Goal: Task Accomplishment & Management: Complete application form

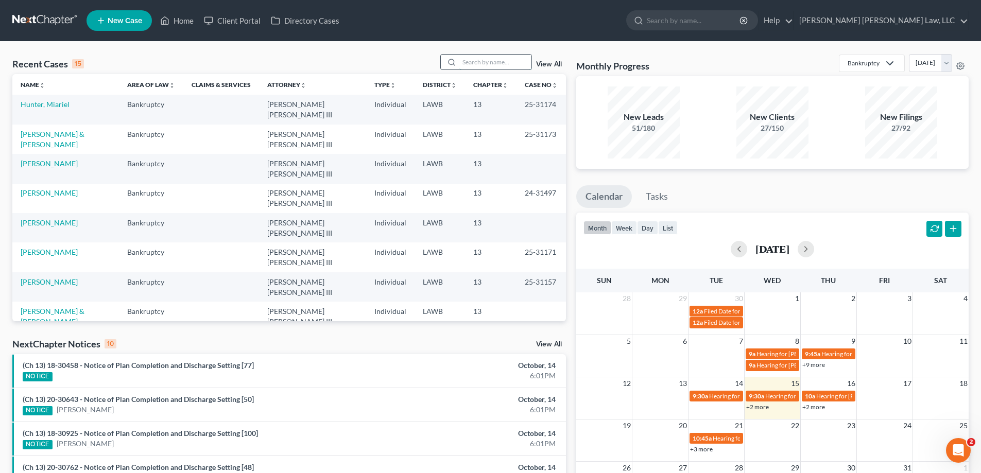
click at [508, 61] on input "search" at bounding box center [495, 62] width 72 height 15
type input "25-30873"
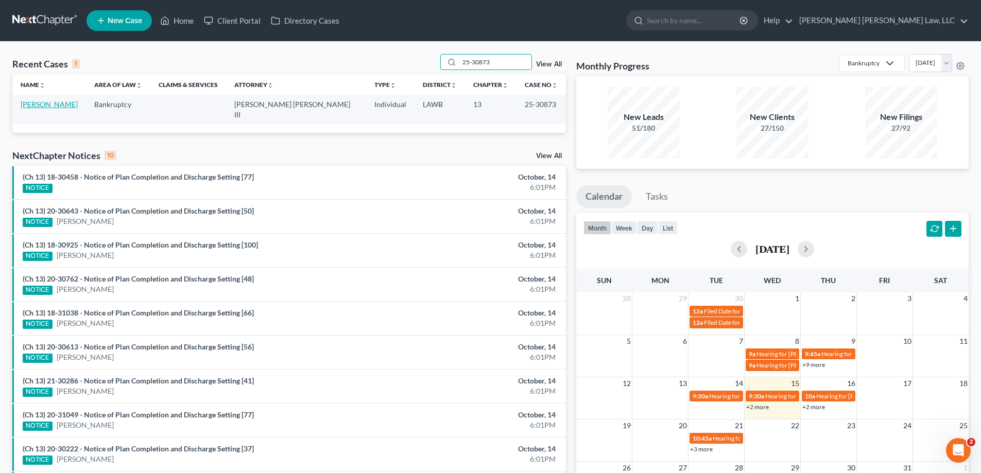
click at [27, 107] on link "[PERSON_NAME]" at bounding box center [49, 104] width 57 height 9
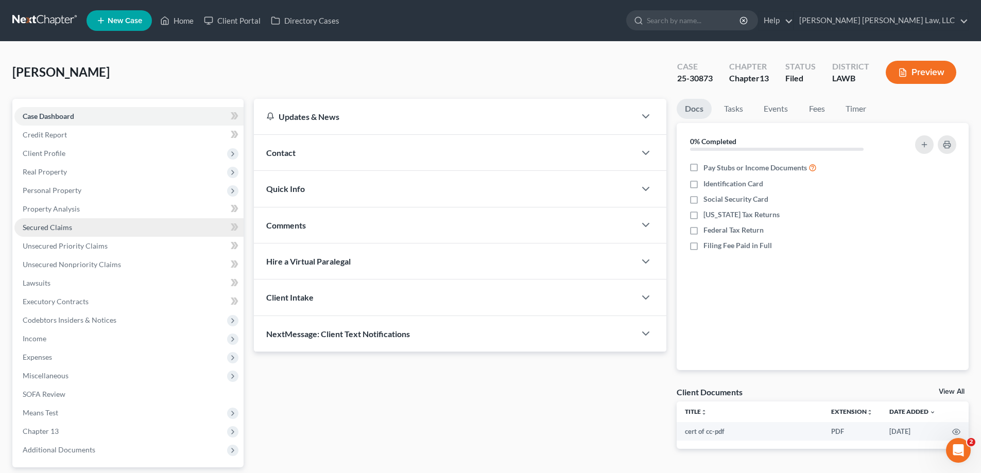
click at [62, 230] on span "Secured Claims" at bounding box center [47, 227] width 49 height 9
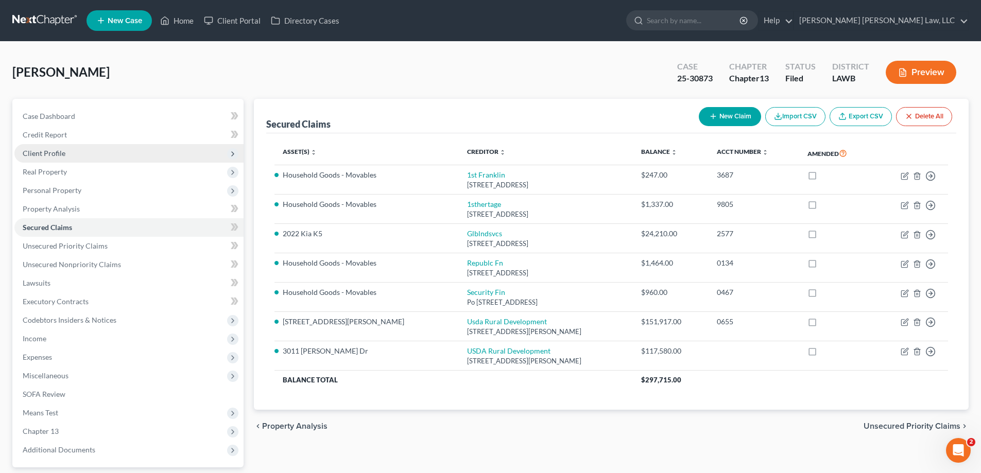
click at [63, 155] on span "Client Profile" at bounding box center [44, 153] width 43 height 9
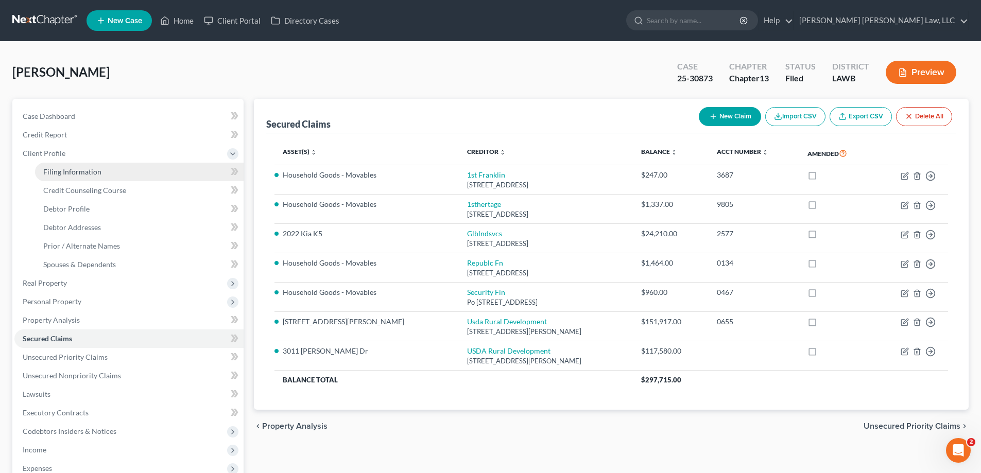
click at [73, 166] on link "Filing Information" at bounding box center [139, 172] width 208 height 19
select select "1"
select select "0"
select select "3"
select select "19"
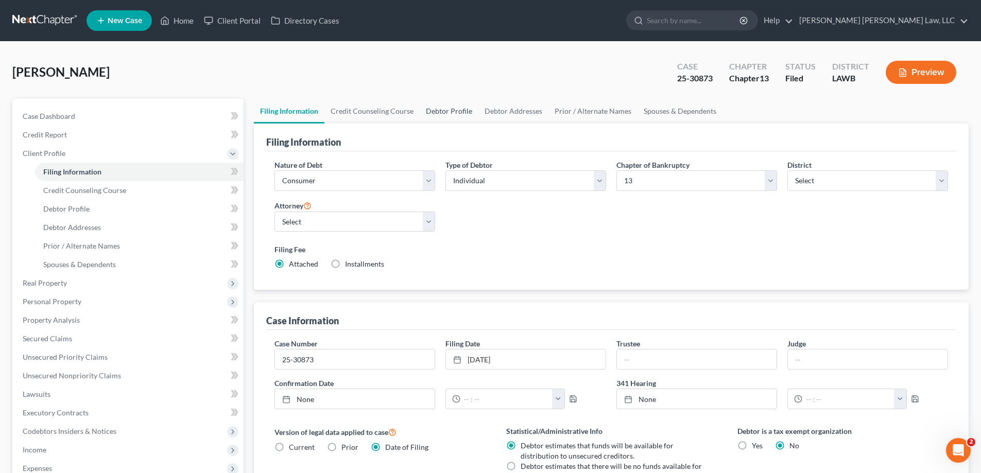
click at [438, 116] on link "Debtor Profile" at bounding box center [449, 111] width 59 height 25
select select "0"
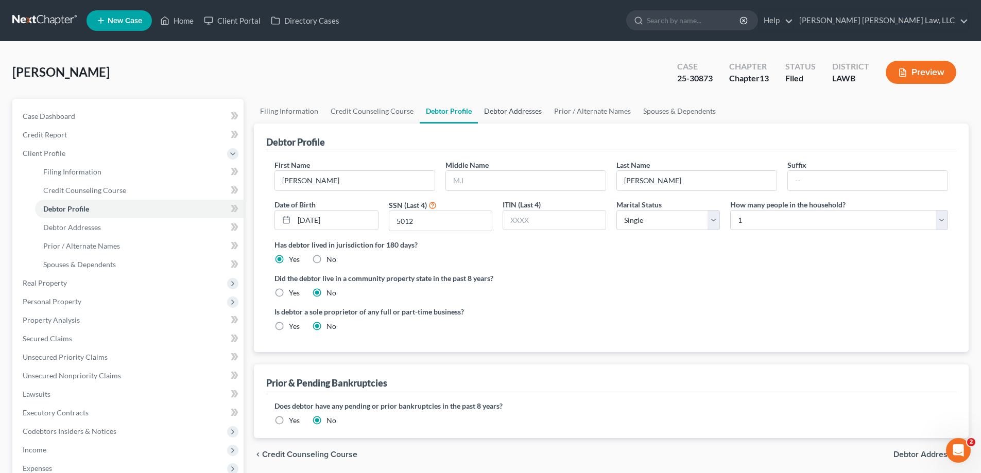
click at [485, 114] on link "Debtor Addresses" at bounding box center [513, 111] width 70 height 25
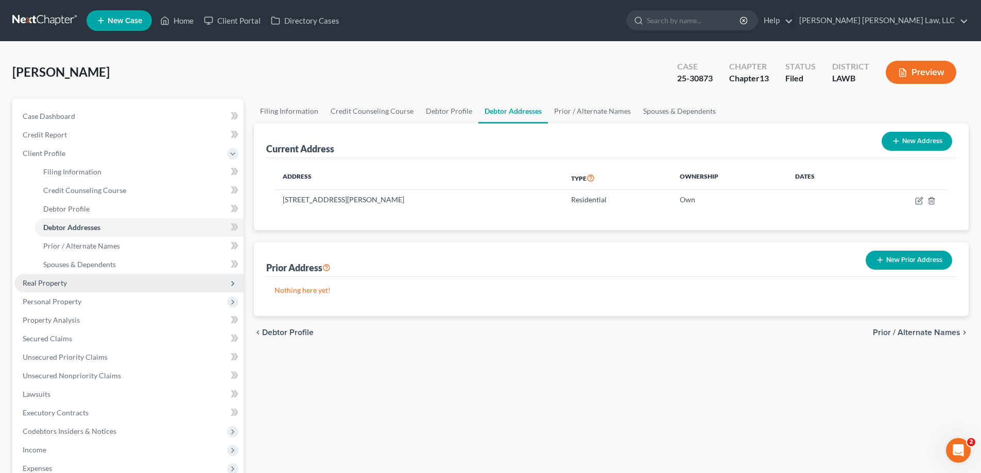
click at [60, 289] on span "Real Property" at bounding box center [128, 283] width 229 height 19
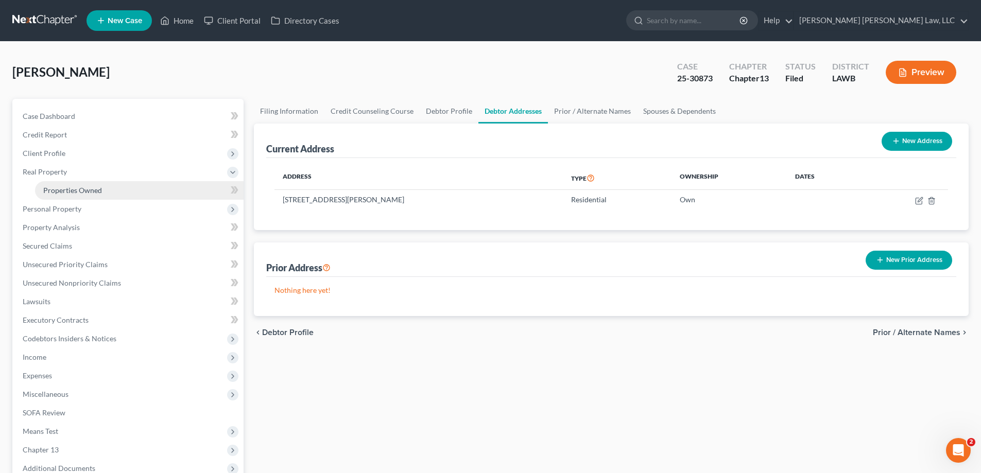
click at [85, 193] on span "Properties Owned" at bounding box center [72, 190] width 59 height 9
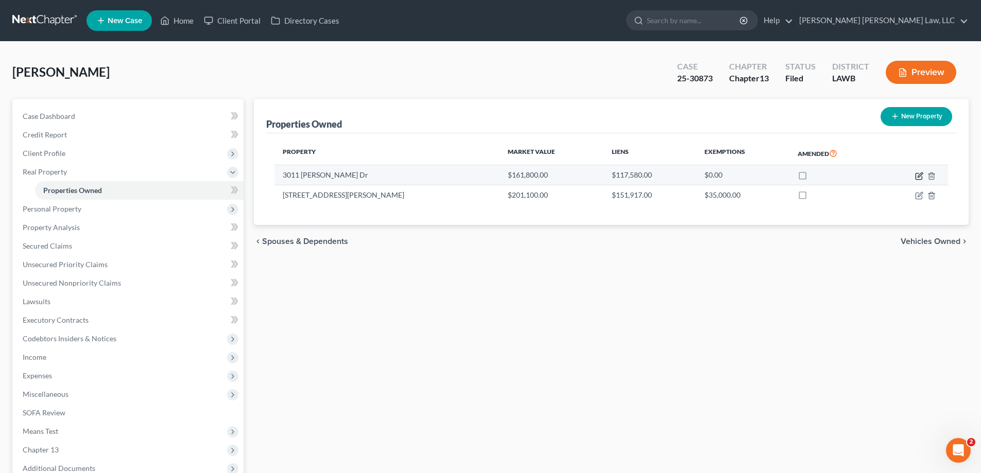
click at [915, 177] on icon "button" at bounding box center [918, 176] width 6 height 6
select select "19"
select select "3"
select select "0"
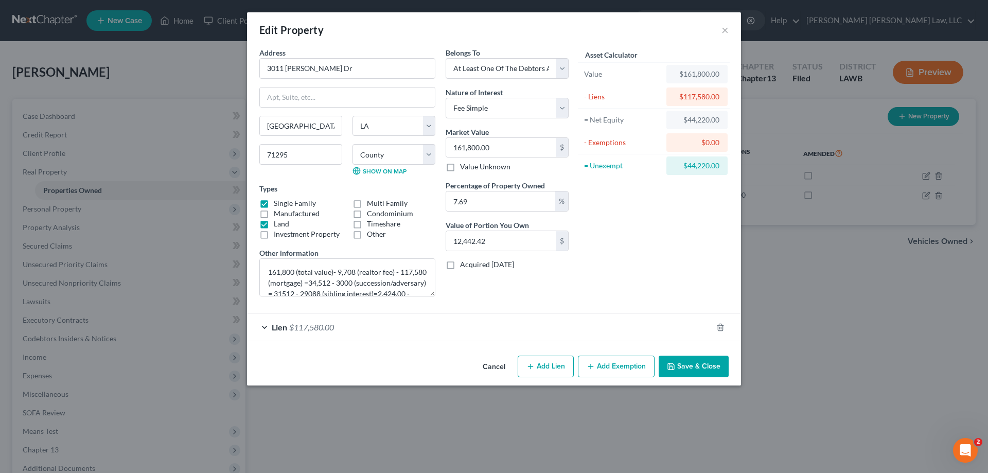
click at [498, 366] on button "Cancel" at bounding box center [494, 367] width 39 height 21
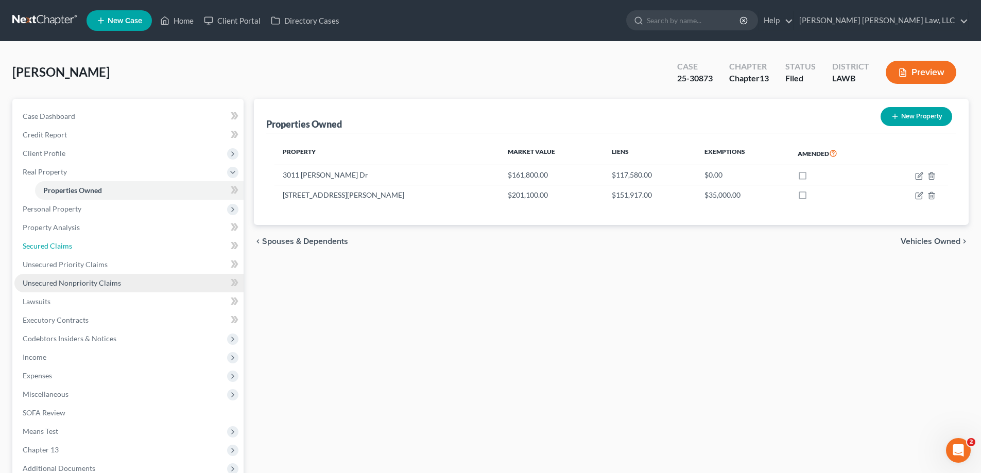
drag, startPoint x: 60, startPoint y: 252, endPoint x: 126, endPoint y: 290, distance: 76.4
click at [60, 252] on link "Secured Claims" at bounding box center [128, 246] width 229 height 19
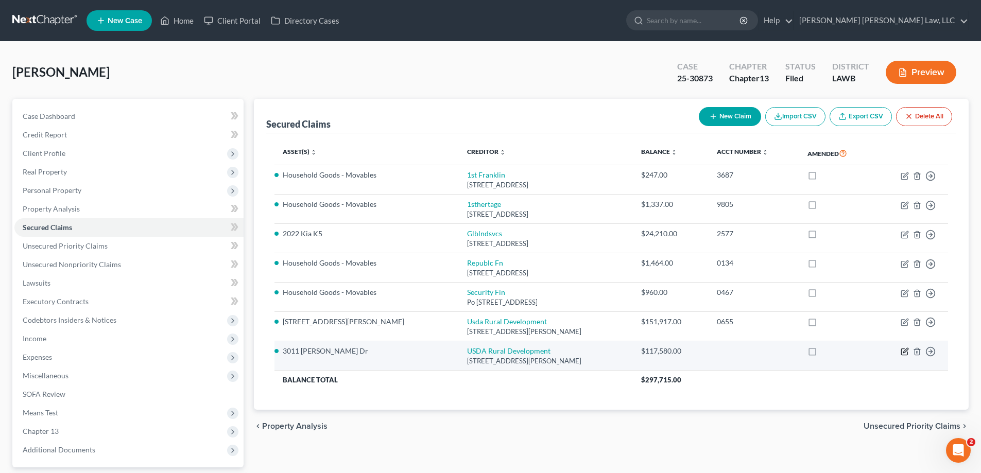
click at [903, 352] on icon "button" at bounding box center [905, 351] width 5 height 5
select select "26"
select select "0"
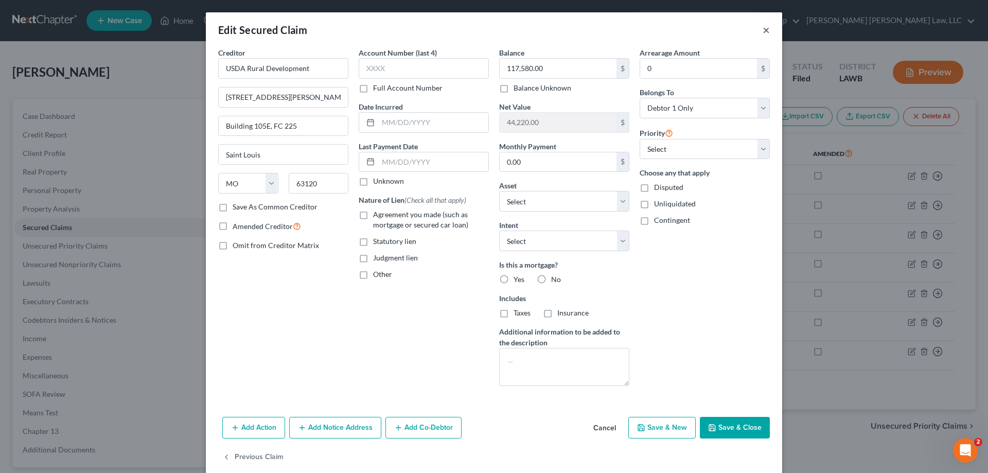
drag, startPoint x: 764, startPoint y: 30, endPoint x: 643, endPoint y: 22, distance: 121.3
click at [764, 30] on button "×" at bounding box center [766, 30] width 7 height 12
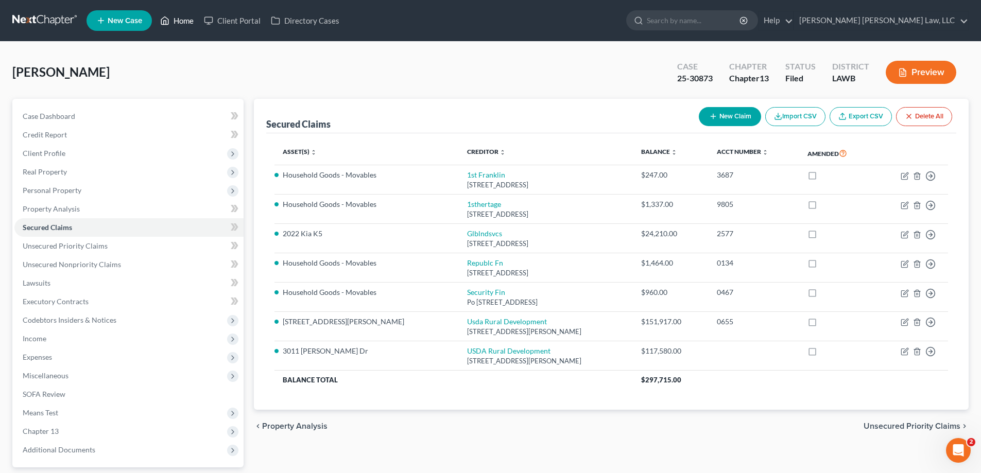
click at [184, 24] on link "Home" at bounding box center [177, 20] width 44 height 19
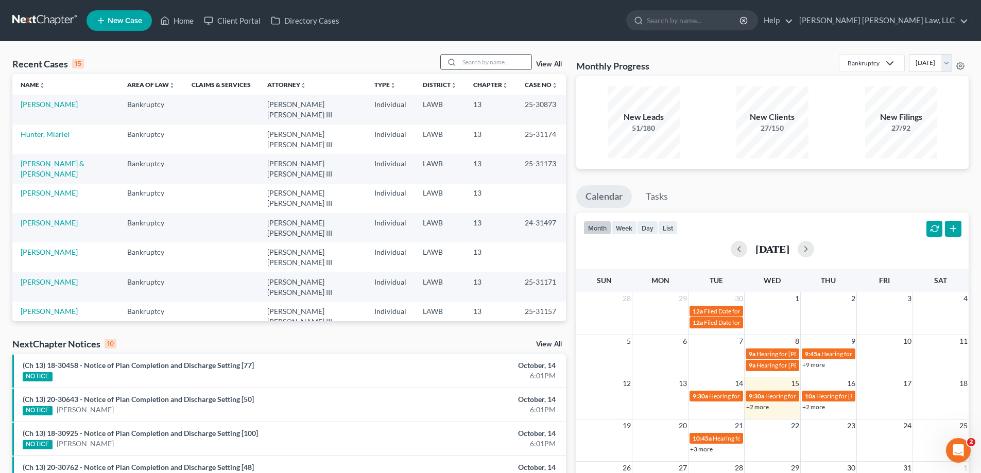
click at [470, 62] on input "search" at bounding box center [495, 62] width 72 height 15
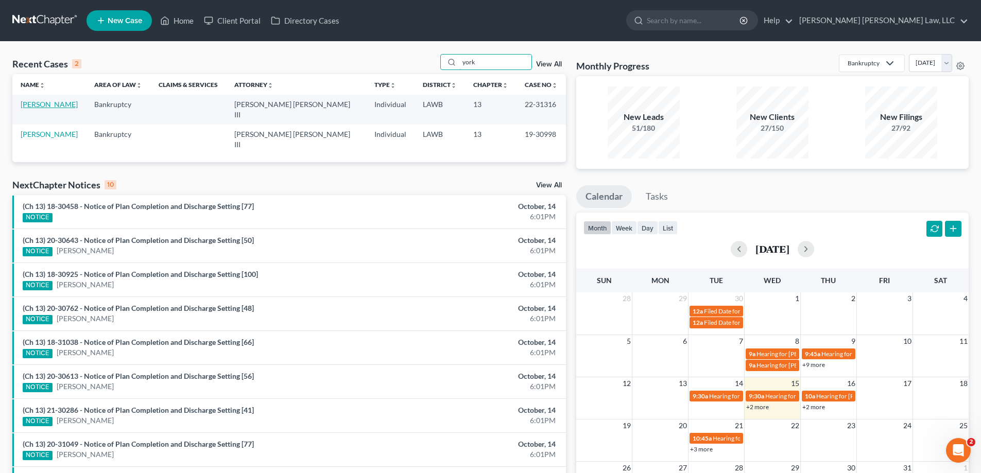
type input "york"
click at [51, 106] on link "[PERSON_NAME]" at bounding box center [49, 104] width 57 height 9
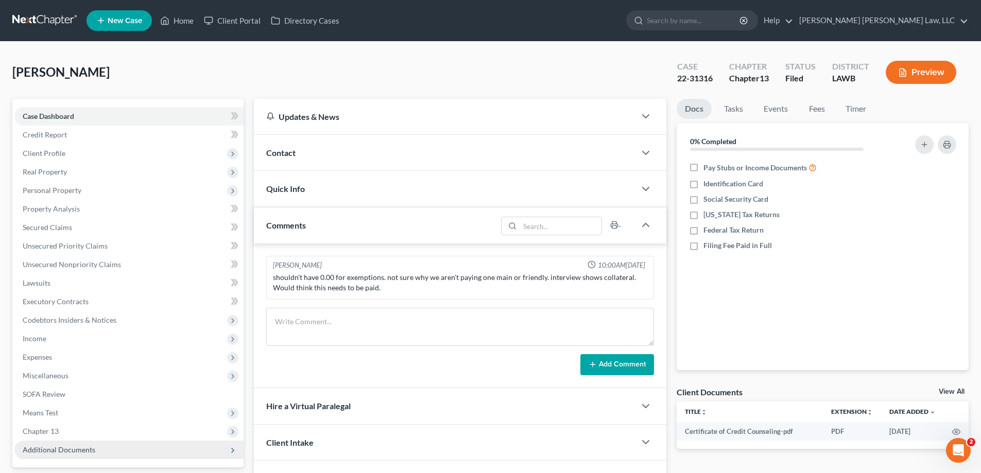
scroll to position [93, 0]
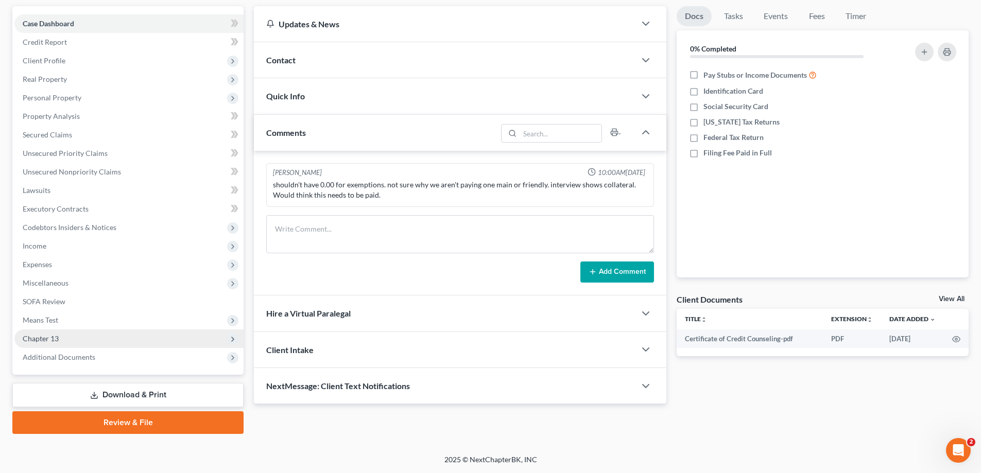
click at [58, 339] on span "Chapter 13" at bounding box center [41, 338] width 36 height 9
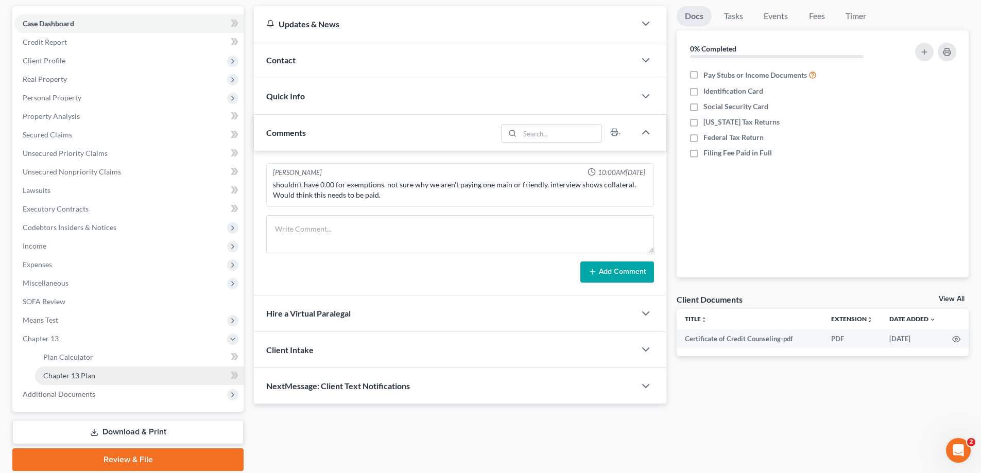
click at [82, 375] on span "Chapter 13 Plan" at bounding box center [69, 375] width 52 height 9
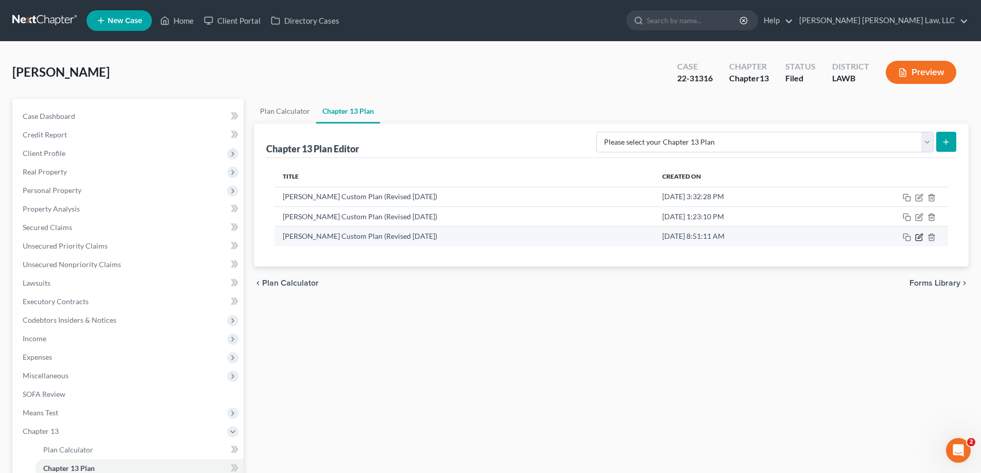
click at [920, 240] on icon "button" at bounding box center [919, 237] width 8 height 8
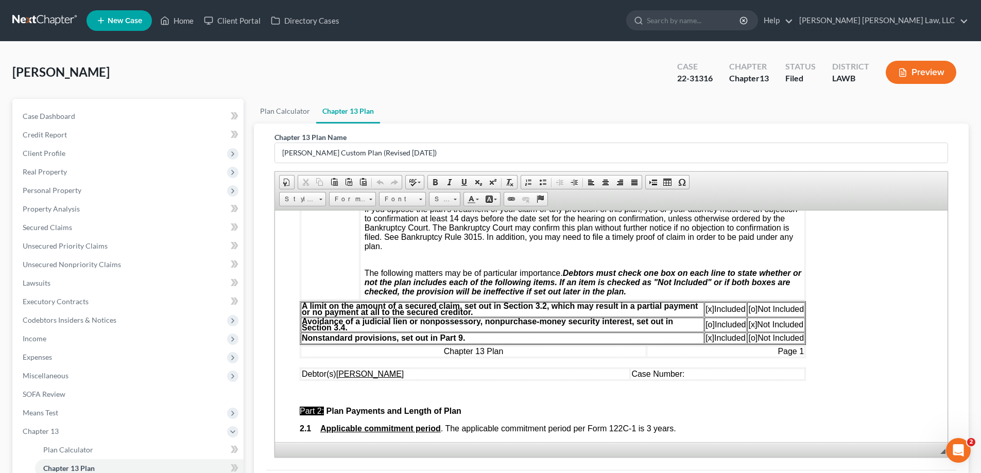
scroll to position [412, 0]
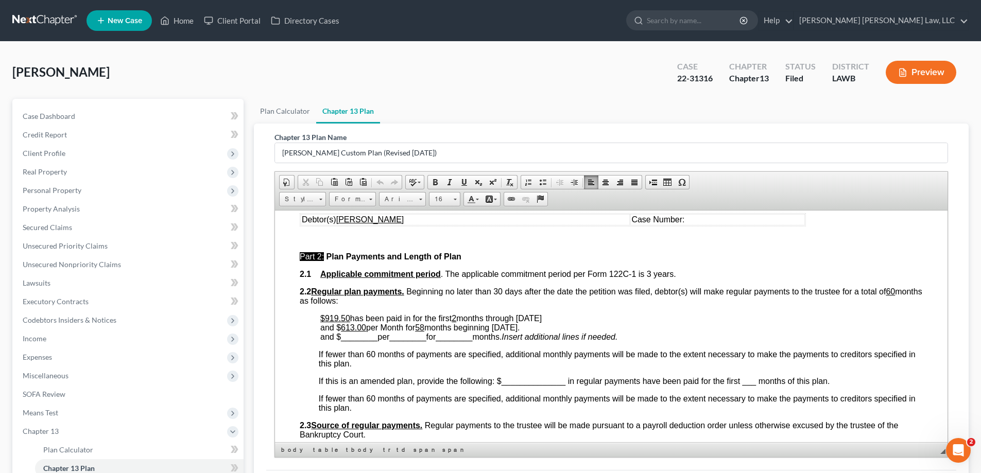
click at [637, 222] on span "Case Number:" at bounding box center [657, 219] width 53 height 9
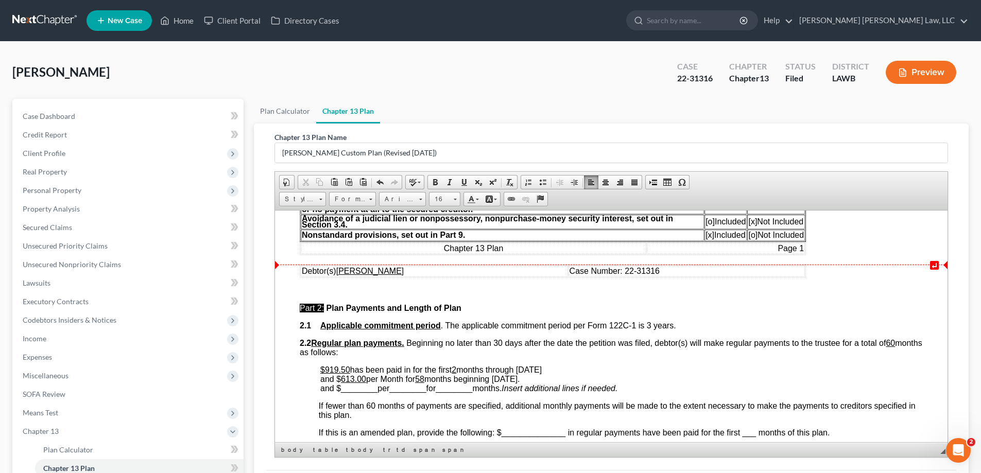
click at [357, 270] on u "[PERSON_NAME]" at bounding box center [370, 270] width 68 height 9
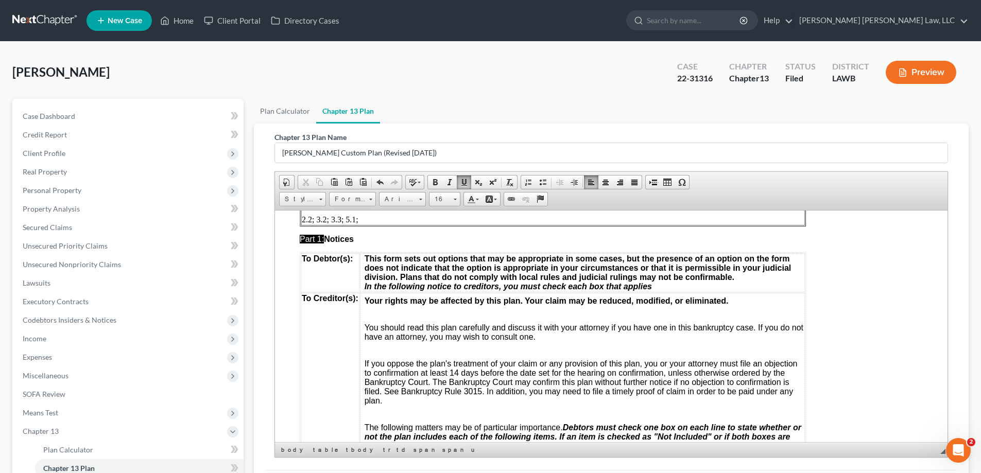
scroll to position [0, 0]
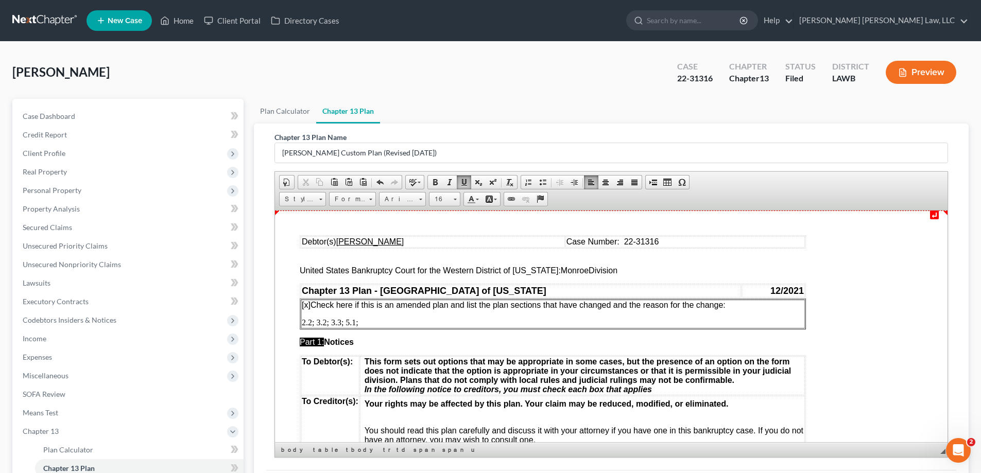
click at [359, 240] on u "[PERSON_NAME]" at bounding box center [370, 241] width 68 height 9
click at [741, 306] on p "[x] Check here if this is an amended plan and list the plan sections that have …" at bounding box center [553, 304] width 502 height 9
drag, startPoint x: 367, startPoint y: 320, endPoint x: 301, endPoint y: 321, distance: 65.4
click at [302, 321] on p "2.2; 3.2; 3.3; 5.1;" at bounding box center [553, 322] width 502 height 9
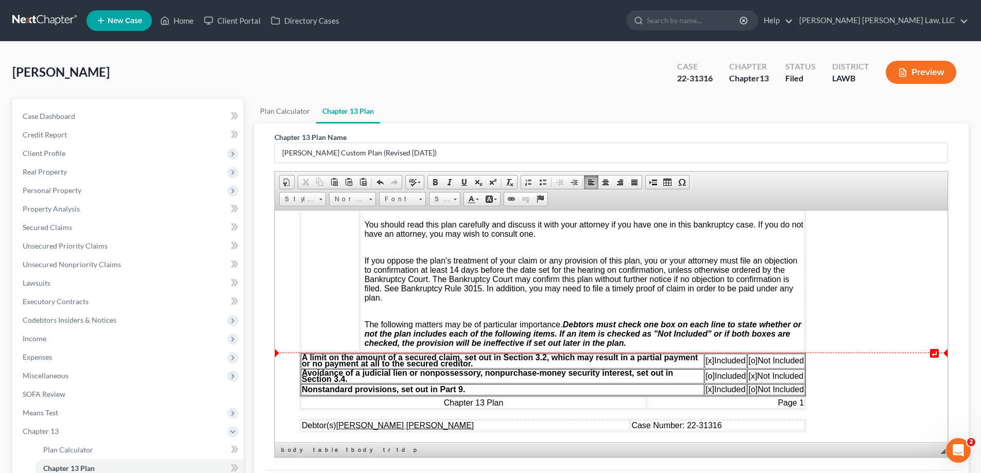
scroll to position [412, 0]
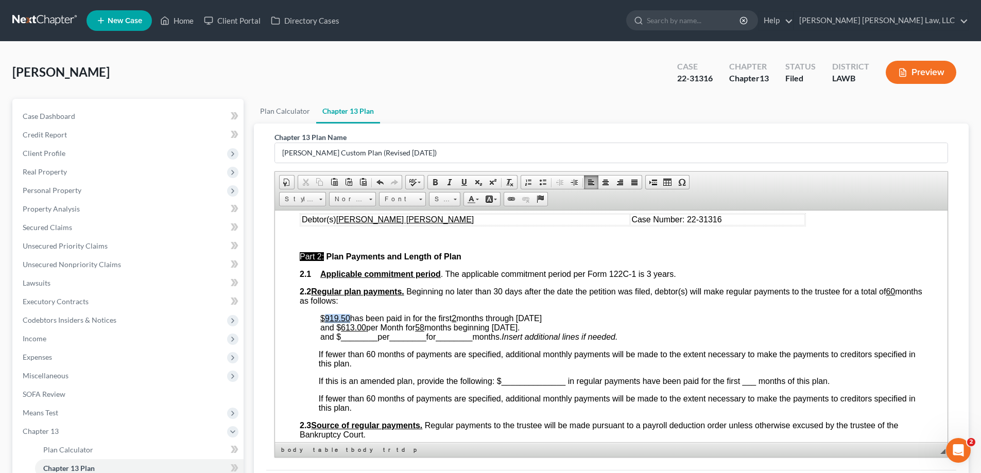
drag, startPoint x: 325, startPoint y: 315, endPoint x: 349, endPoint y: 316, distance: 23.7
click at [349, 316] on u "$919.50" at bounding box center [335, 318] width 30 height 9
click at [468, 319] on u "2" at bounding box center [465, 318] width 5 height 9
drag, startPoint x: 540, startPoint y: 315, endPoint x: 589, endPoint y: 321, distance: 50.3
click at [589, 321] on p "$18,597.00 has been paid in for the first 34 months through [DATE] and $ 613.00…" at bounding box center [621, 328] width 602 height 28
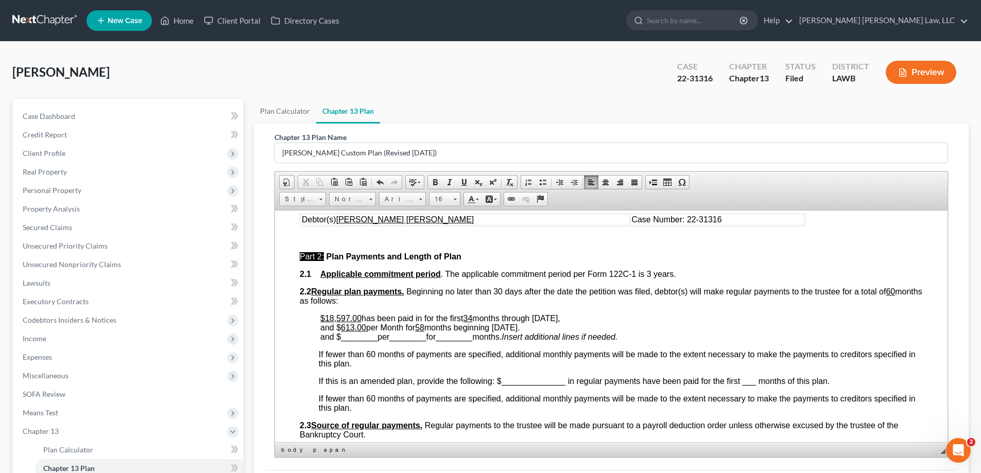
click at [424, 328] on u "58" at bounding box center [419, 327] width 9 height 9
drag, startPoint x: 420, startPoint y: 329, endPoint x: 426, endPoint y: 329, distance: 6.2
click at [424, 329] on u "58" at bounding box center [419, 327] width 9 height 9
drag, startPoint x: 497, startPoint y: 328, endPoint x: 593, endPoint y: 328, distance: 95.2
click at [593, 328] on p "$18,597.00 has been paid in for the first 34 months through [DATE], and $ 613.0…" at bounding box center [621, 328] width 602 height 28
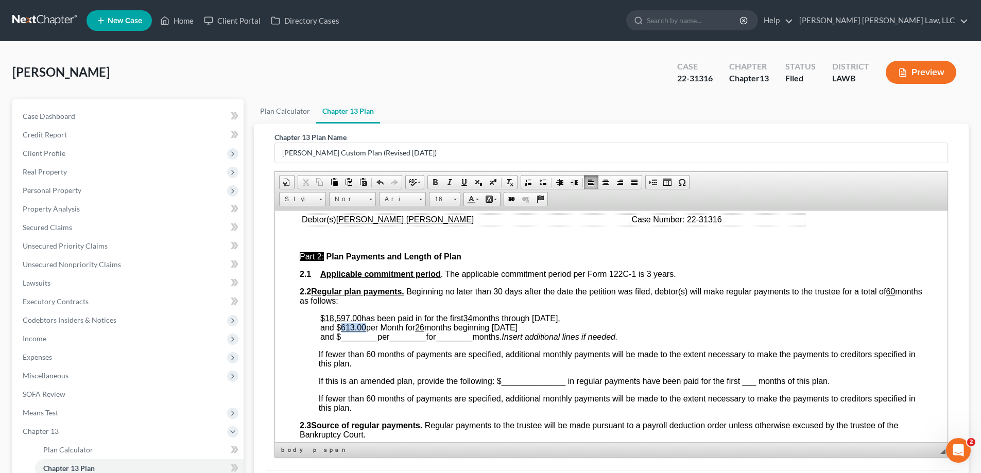
drag, startPoint x: 340, startPoint y: 326, endPoint x: 363, endPoint y: 327, distance: 23.2
click at [363, 327] on u "613.00" at bounding box center [353, 327] width 25 height 9
drag, startPoint x: 421, startPoint y: 329, endPoint x: 427, endPoint y: 329, distance: 5.7
click at [424, 329] on u "26" at bounding box center [419, 327] width 9 height 9
drag, startPoint x: 339, startPoint y: 338, endPoint x: 377, endPoint y: 336, distance: 38.2
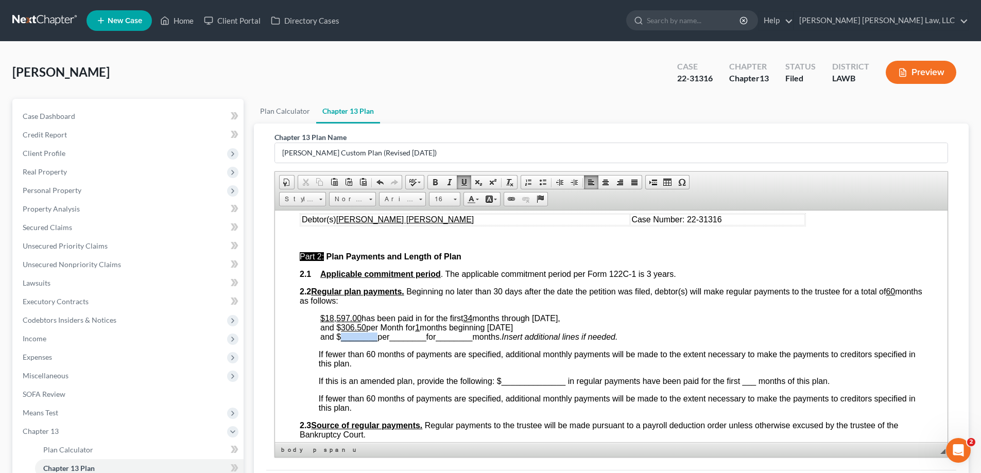
click at [377, 336] on span "and $ ________ per ________ for ________ months." at bounding box center [410, 336] width 181 height 9
drag, startPoint x: 384, startPoint y: 339, endPoint x: 419, endPoint y: 339, distance: 35.5
click at [419, 339] on span "and $ 613.00 per ________ for ________ months." at bounding box center [405, 336] width 170 height 9
drag, startPoint x: 419, startPoint y: 337, endPoint x: 456, endPoint y: 337, distance: 36.6
click at [456, 337] on span "and $ 613.00 per Month for ________ months." at bounding box center [398, 336] width 156 height 9
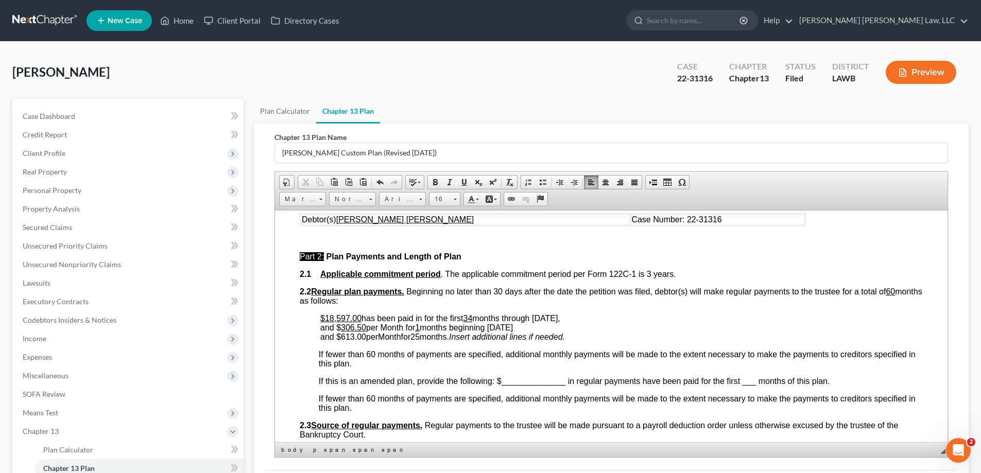
click at [449, 337] on span "and $ 613.00 per Month for 25 months." at bounding box center [384, 336] width 129 height 9
drag, startPoint x: 450, startPoint y: 324, endPoint x: 492, endPoint y: 331, distance: 41.6
click at [492, 331] on span "and $ 306.50 per Month for 1 months beginning [DATE]" at bounding box center [416, 327] width 193 height 9
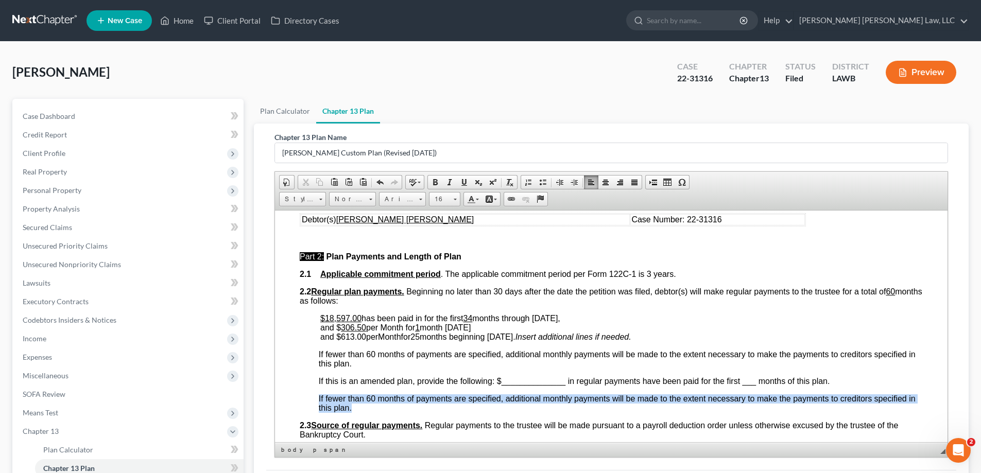
drag, startPoint x: 323, startPoint y: 398, endPoint x: 376, endPoint y: 406, distance: 54.1
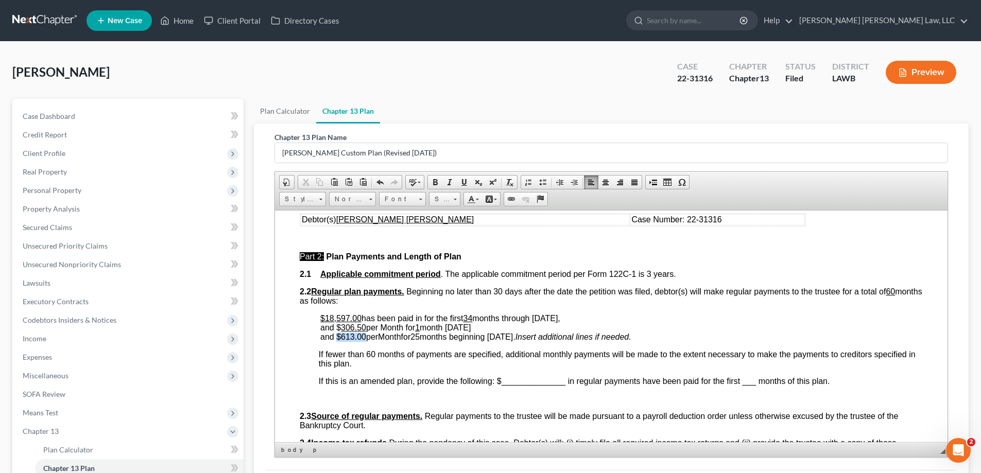
drag, startPoint x: 337, startPoint y: 338, endPoint x: 366, endPoint y: 337, distance: 28.9
click at [366, 337] on span "and $ 613.00 per Month for 25 months beginning [DATE]." at bounding box center [417, 336] width 195 height 9
click at [462, 182] on span at bounding box center [464, 182] width 8 height 8
drag, startPoint x: 383, startPoint y: 339, endPoint x: 405, endPoint y: 339, distance: 21.6
click at [405, 339] on span "and $ 613.00 per Month for 25 months beginning [DATE]." at bounding box center [416, 336] width 193 height 9
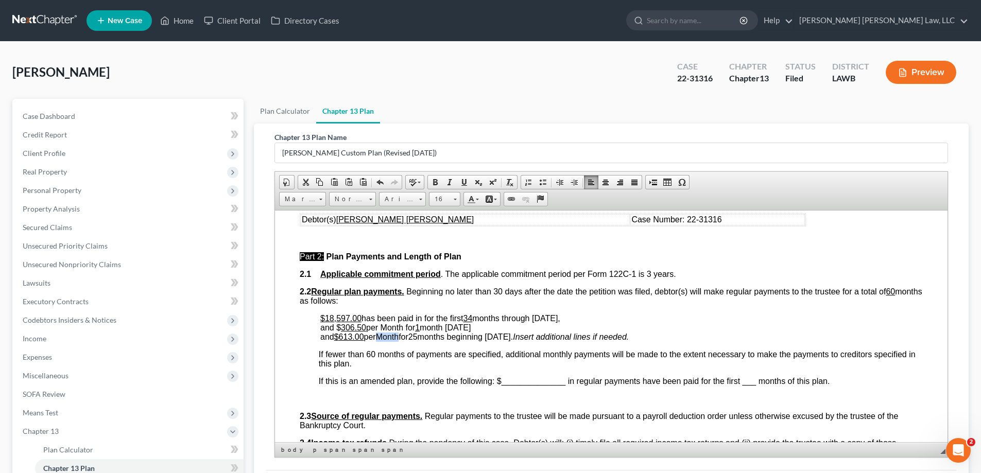
drag, startPoint x: 184, startPoint y: 4, endPoint x: 461, endPoint y: 204, distance: 341.5
click at [462, 183] on span at bounding box center [464, 182] width 8 height 8
drag, startPoint x: 383, startPoint y: 325, endPoint x: 406, endPoint y: 327, distance: 22.7
click at [406, 327] on span "and $ 306.50 per Month for 1 month [DATE]" at bounding box center [395, 327] width 150 height 9
drag, startPoint x: 461, startPoint y: 180, endPoint x: 191, endPoint y: 10, distance: 319.2
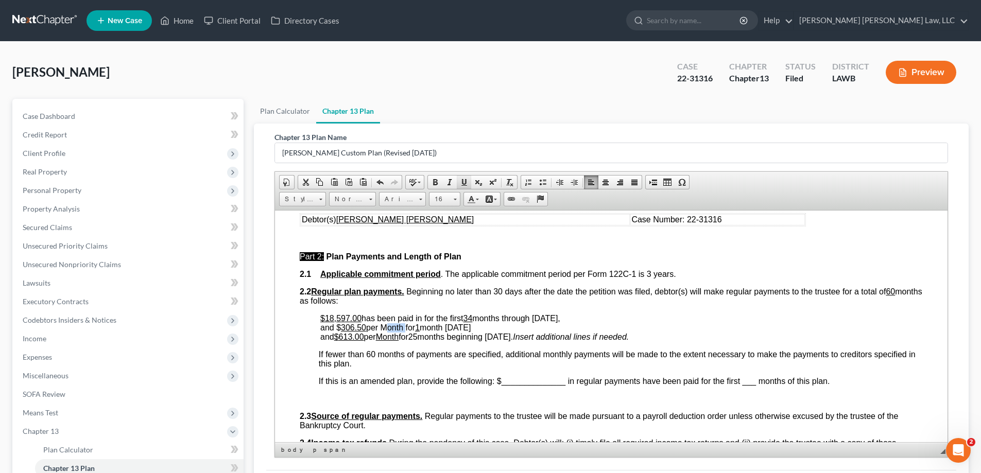
click at [461, 180] on span at bounding box center [464, 182] width 8 height 8
drag, startPoint x: 421, startPoint y: 338, endPoint x: 427, endPoint y: 339, distance: 5.7
click at [418, 339] on span "25" at bounding box center [412, 336] width 9 height 9
click at [465, 182] on span at bounding box center [464, 182] width 8 height 8
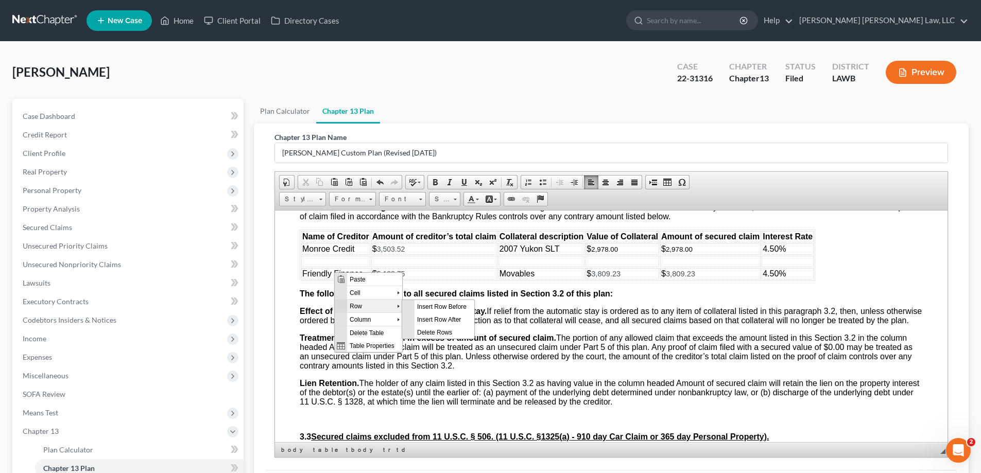
scroll to position [0, 0]
click at [428, 330] on span "Delete Rows" at bounding box center [444, 331] width 60 height 13
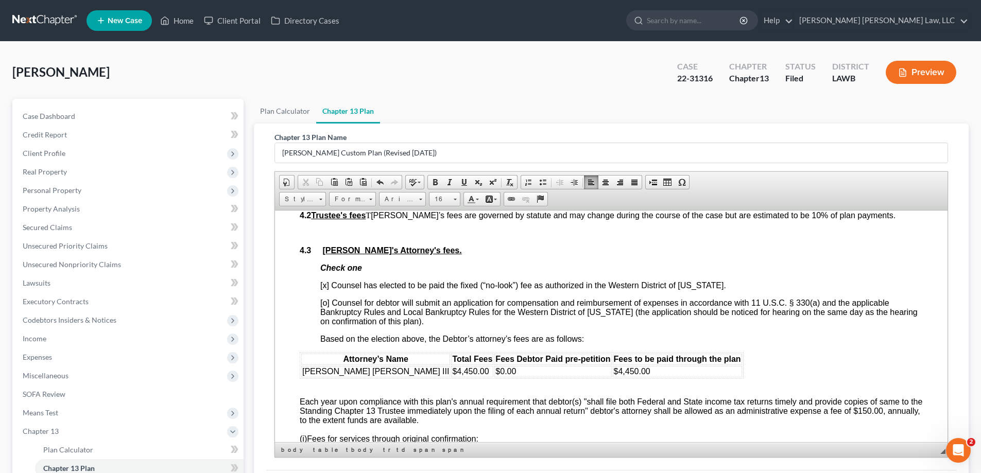
scroll to position [1956, 0]
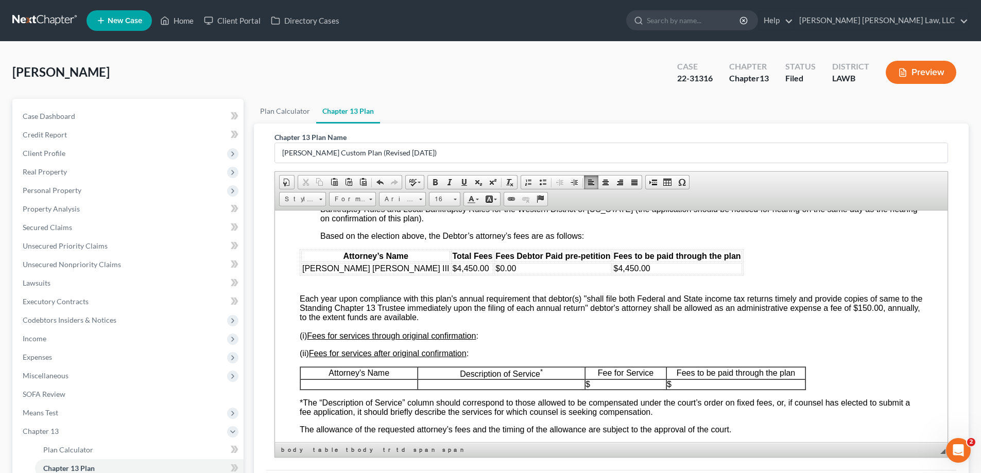
click at [375, 389] on p at bounding box center [359, 383] width 116 height 9
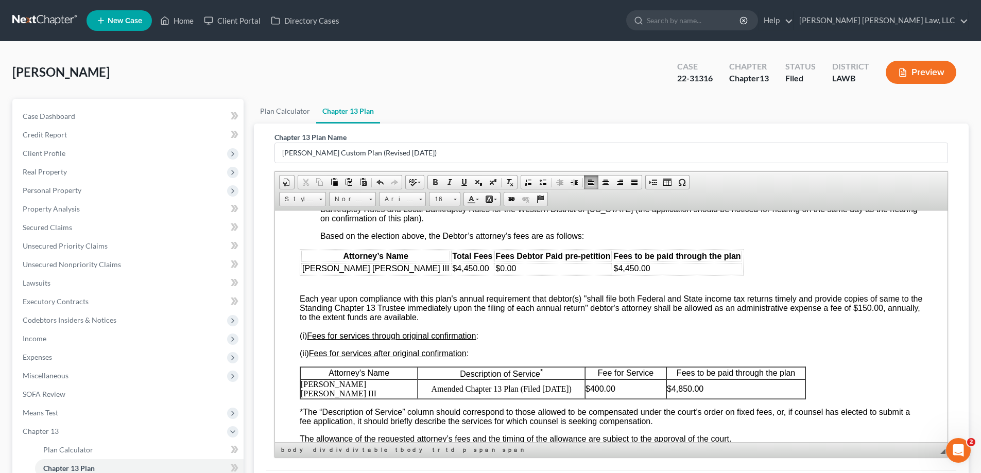
click at [512, 321] on span "Each year upon compliance with this plan's annual requirement that debtor(s) "s…" at bounding box center [611, 307] width 622 height 27
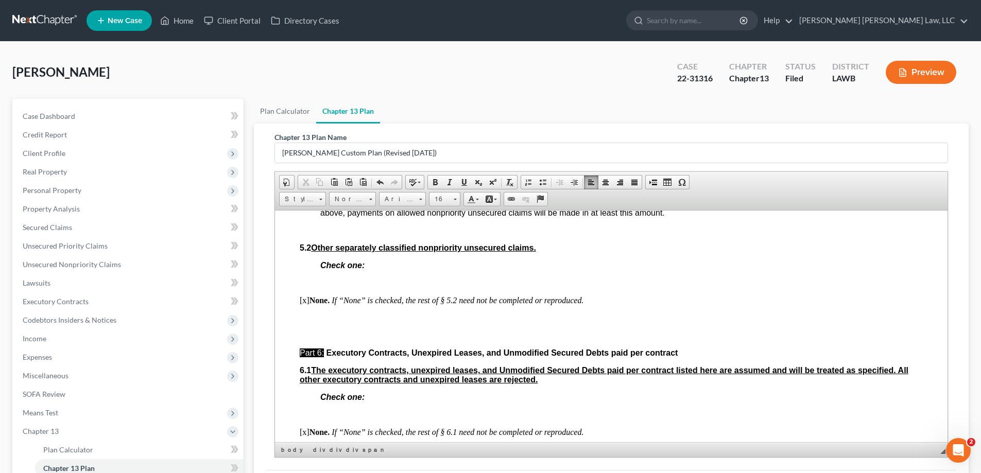
scroll to position [2574, 0]
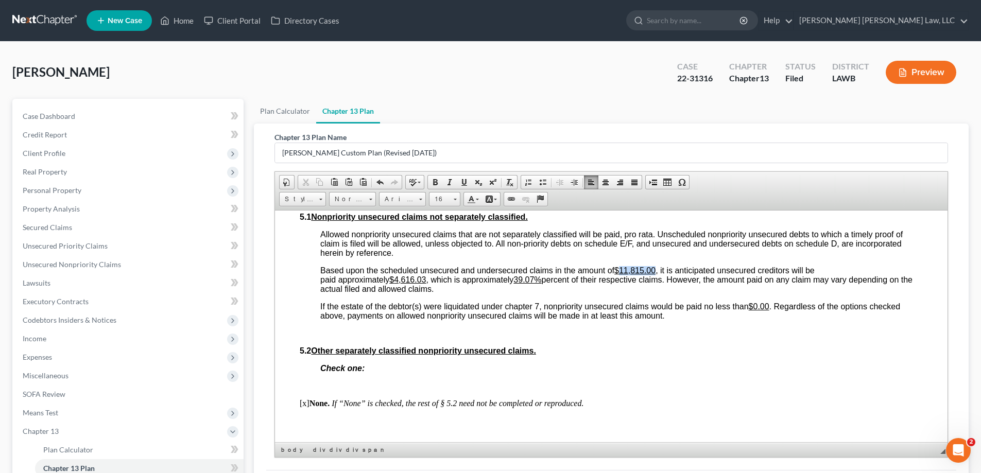
drag, startPoint x: 619, startPoint y: 286, endPoint x: 657, endPoint y: 290, distance: 38.3
click at [657, 290] on span "Based upon the scheduled unsecured and undersecured claims in the amount of $11…" at bounding box center [616, 279] width 592 height 27
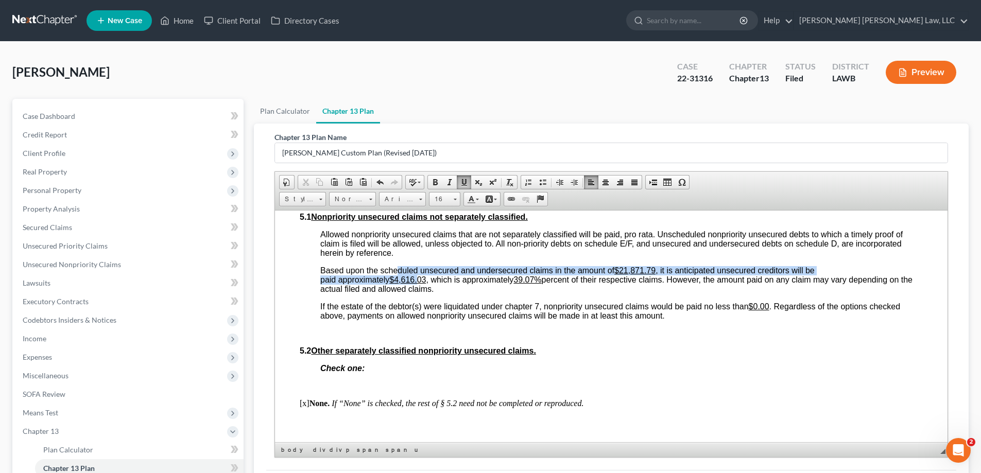
drag, startPoint x: 397, startPoint y: 294, endPoint x: 418, endPoint y: 298, distance: 20.8
click at [418, 284] on span "4,616.03" at bounding box center [410, 279] width 32 height 9
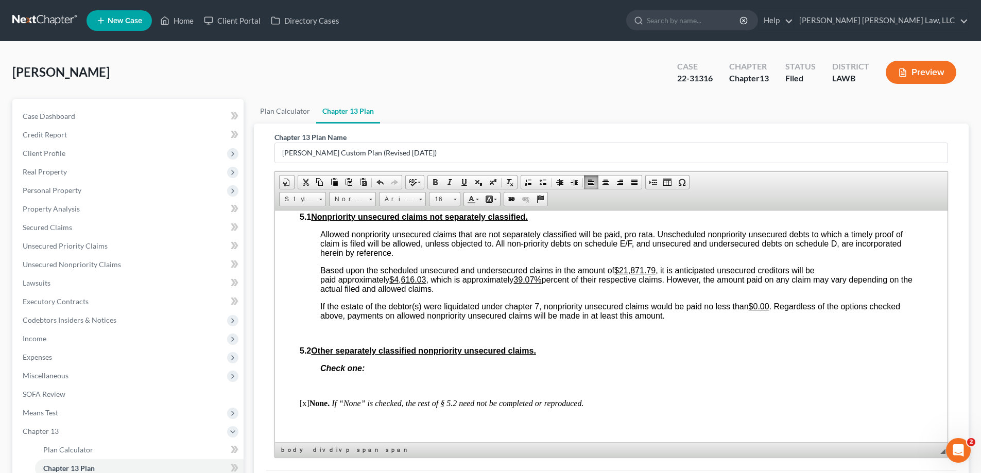
click at [412, 293] on span "Based upon the scheduled unsecured and undersecured claims in the amount of $21…" at bounding box center [616, 279] width 592 height 27
drag, startPoint x: 396, startPoint y: 300, endPoint x: 426, endPoint y: 301, distance: 29.4
click at [426, 284] on span "4,616.03" at bounding box center [410, 279] width 32 height 9
drag, startPoint x: 520, startPoint y: 297, endPoint x: 539, endPoint y: 299, distance: 19.2
click at [539, 284] on u "39.07%" at bounding box center [527, 279] width 28 height 9
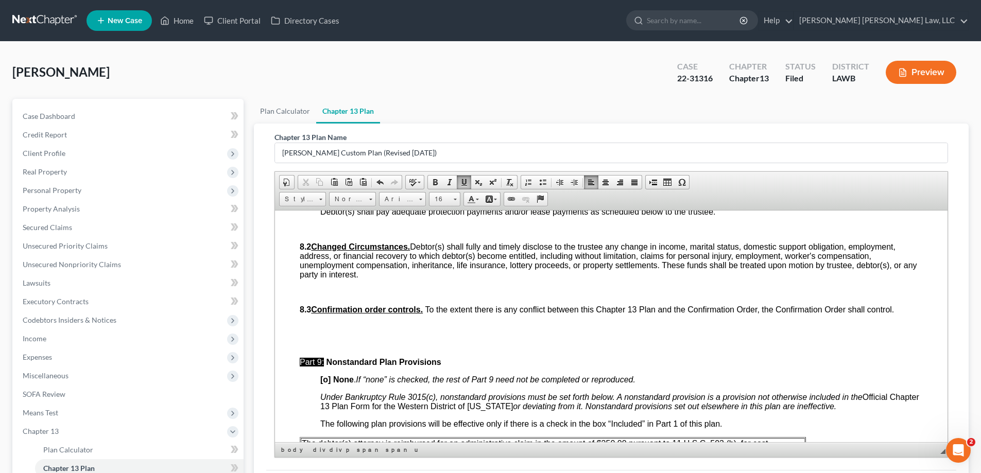
scroll to position [3243, 0]
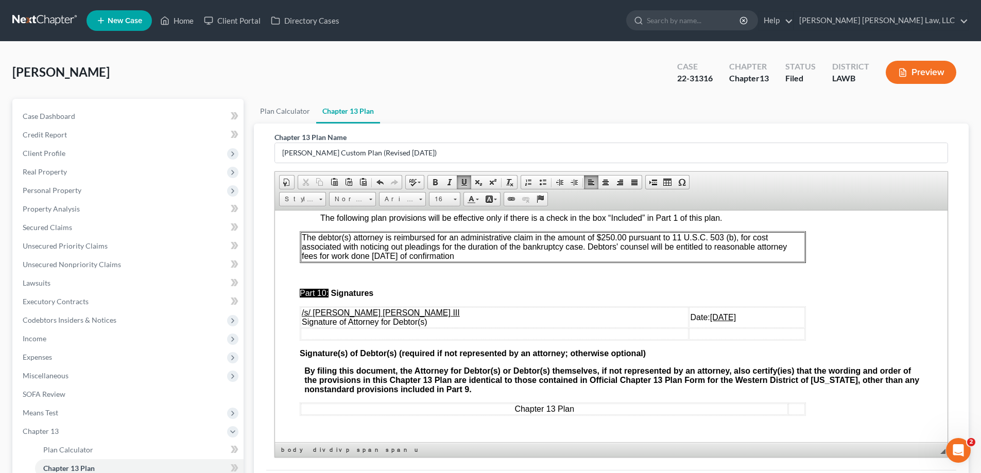
drag, startPoint x: 588, startPoint y: 266, endPoint x: 612, endPoint y: 280, distance: 27.5
click at [612, 260] on p "The debtor(s) attorney is reimbursed for an administrative claim in the amount …" at bounding box center [553, 247] width 502 height 28
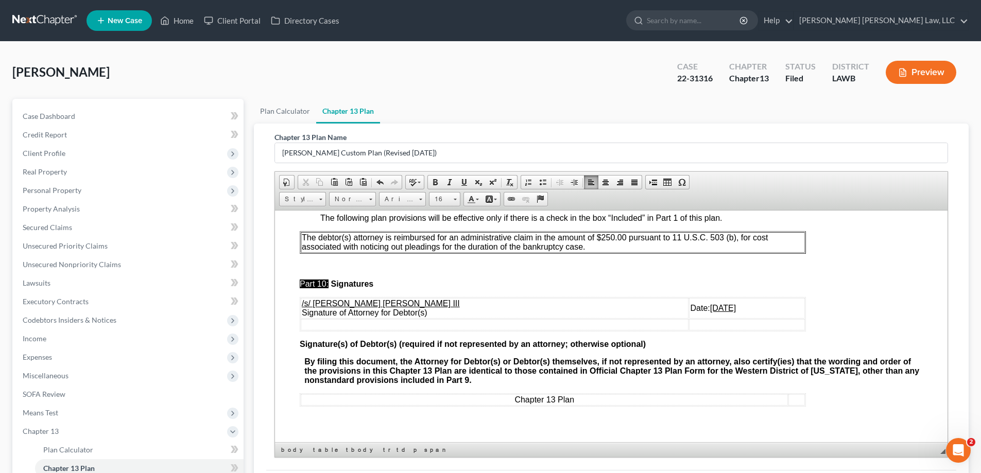
drag, startPoint x: 659, startPoint y: 329, endPoint x: 699, endPoint y: 327, distance: 39.7
click at [699, 318] on td "Date: [DATE]" at bounding box center [747, 308] width 116 height 21
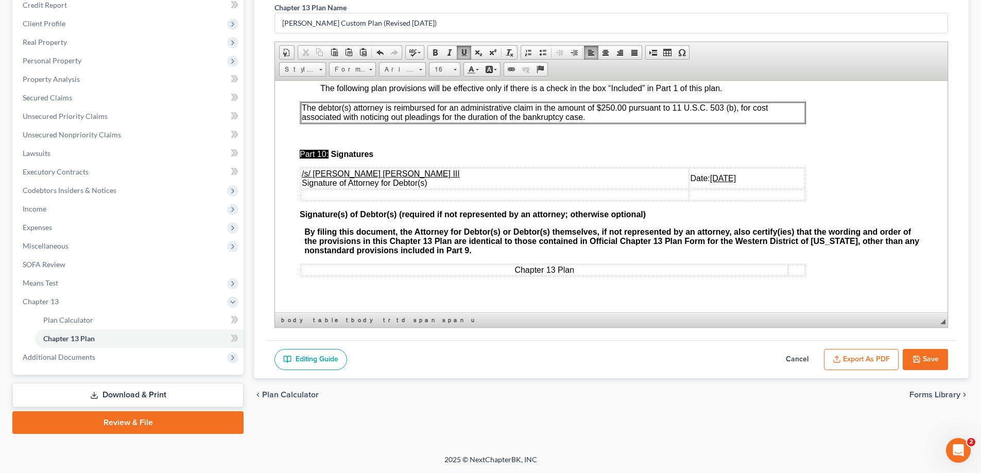
click at [926, 357] on button "Save" at bounding box center [924, 360] width 45 height 22
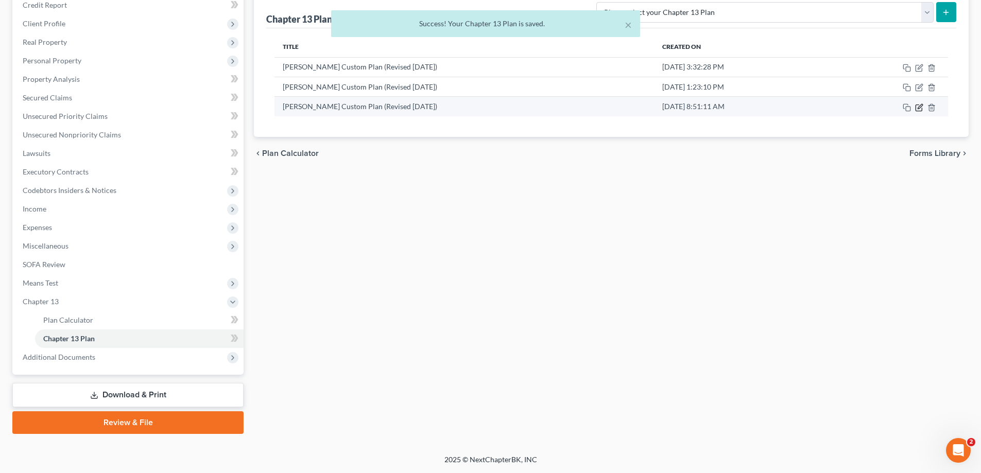
click at [917, 110] on icon "button" at bounding box center [919, 107] width 8 height 8
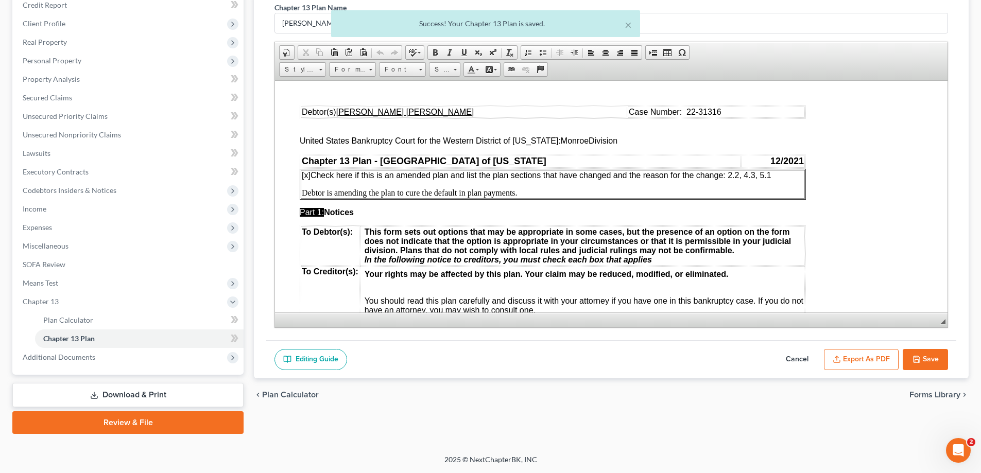
scroll to position [0, 0]
click at [850, 360] on button "Export as PDF" at bounding box center [861, 360] width 75 height 22
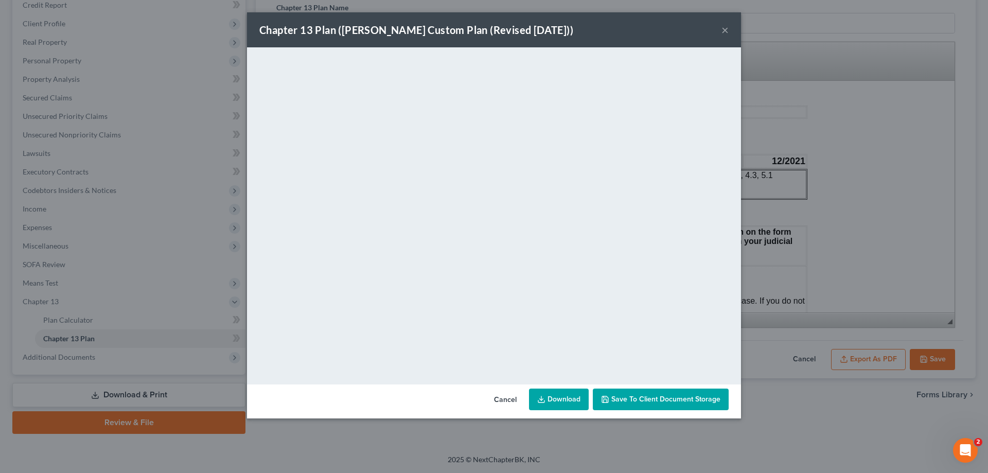
click at [731, 32] on div "Chapter 13 Plan ([PERSON_NAME] Custom Plan (Revised [DATE])) ×" at bounding box center [494, 29] width 494 height 35
click at [726, 32] on div "Chapter 13 Plan ([PERSON_NAME] Custom Plan (Revised [DATE])) ×" at bounding box center [494, 29] width 494 height 35
click at [726, 32] on button "×" at bounding box center [725, 30] width 7 height 12
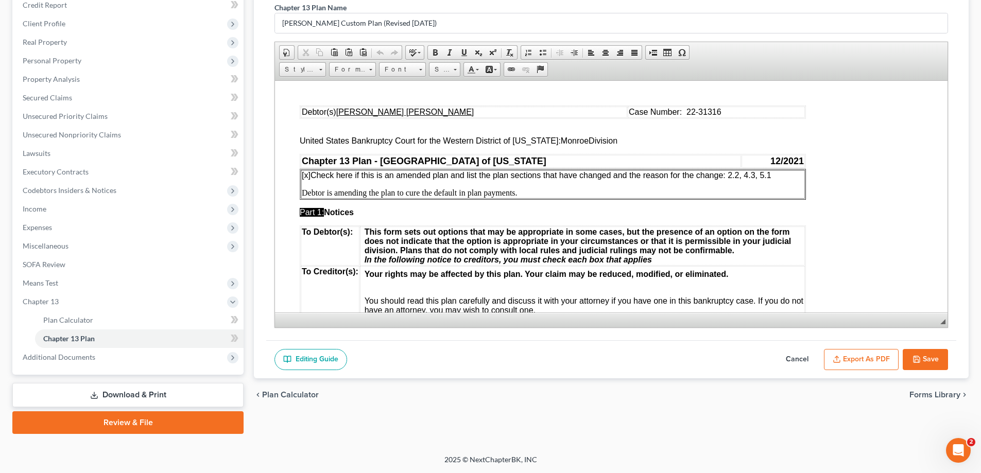
drag, startPoint x: 930, startPoint y: 353, endPoint x: 614, endPoint y: 352, distance: 315.6
click at [923, 354] on button "Save" at bounding box center [924, 360] width 45 height 22
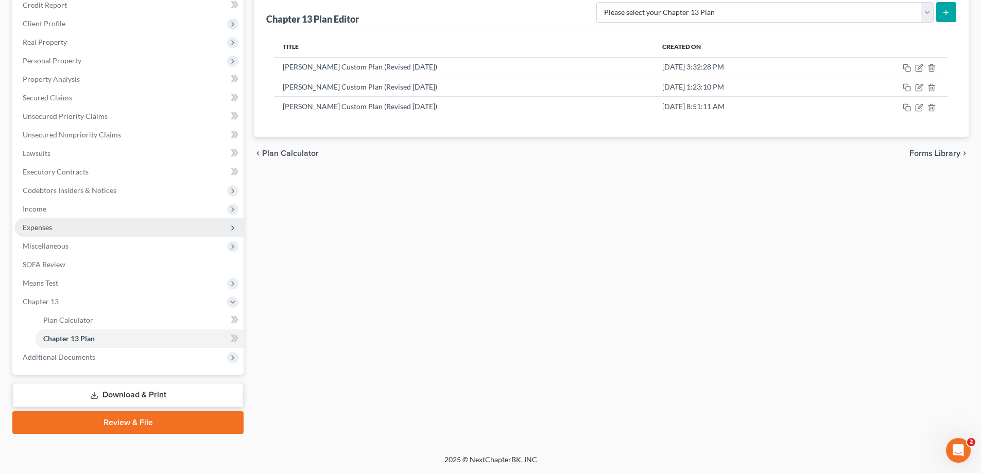
click at [63, 229] on span "Expenses" at bounding box center [128, 227] width 229 height 19
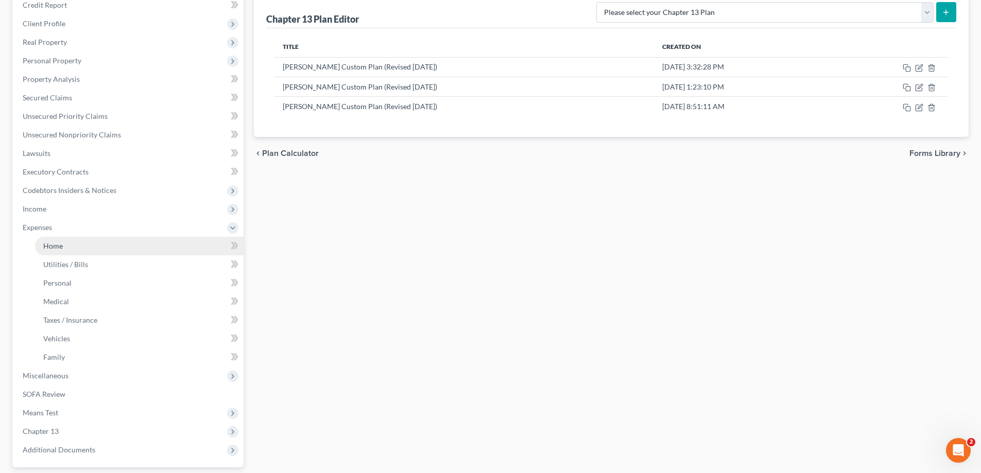
click at [68, 242] on link "Home" at bounding box center [139, 246] width 208 height 19
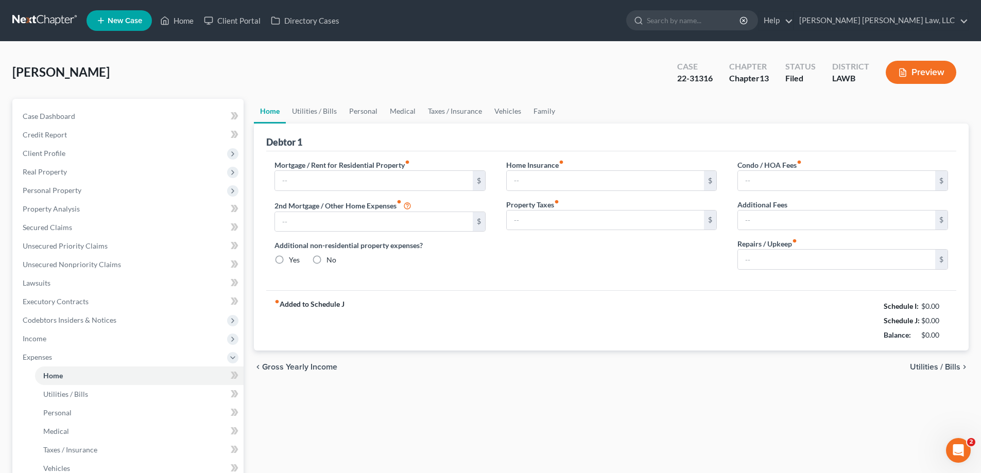
type input "150.00"
type input "0.00"
radio input "true"
type input "0.00"
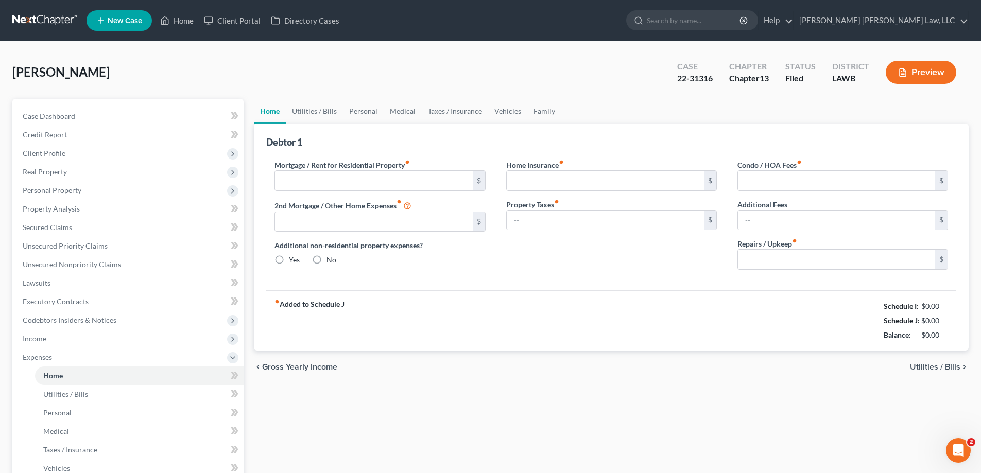
type input "0.00"
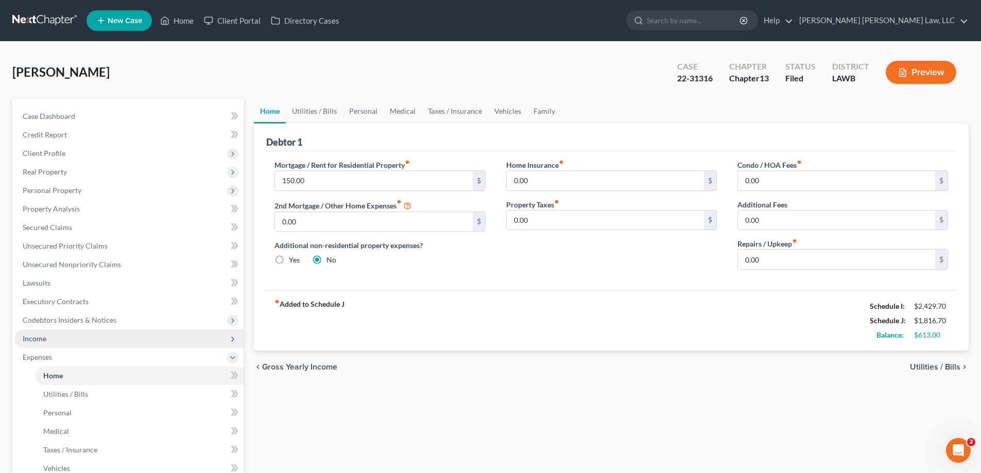
click at [38, 339] on span "Income" at bounding box center [35, 338] width 24 height 9
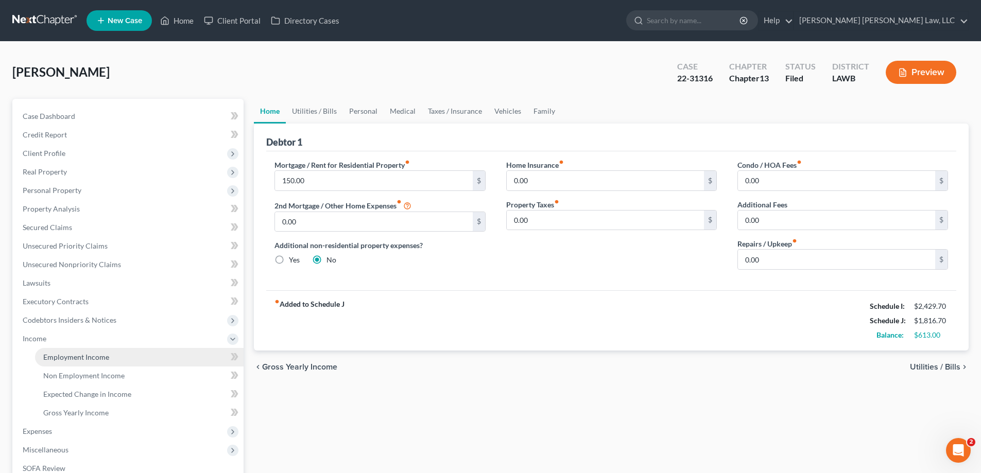
click at [75, 354] on span "Employment Income" at bounding box center [76, 357] width 66 height 9
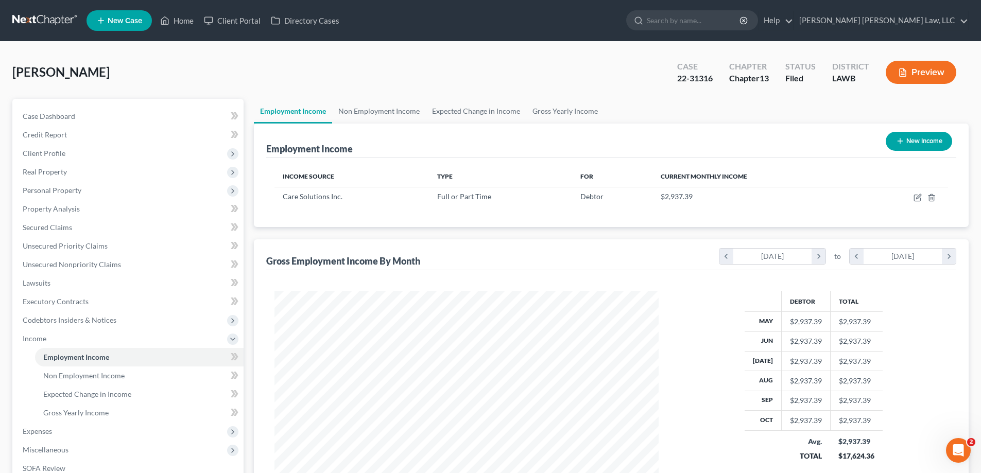
scroll to position [192, 405]
